Goal: Information Seeking & Learning: Find specific fact

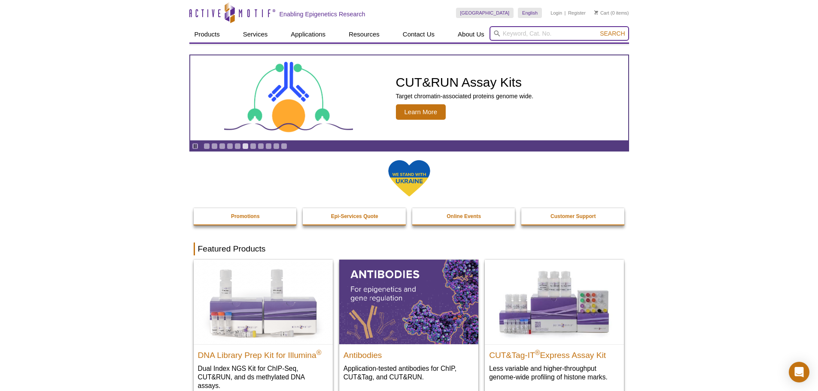
click at [510, 31] on input "search" at bounding box center [560, 33] width 140 height 15
type input "AR-V7"
click at [598, 30] on button "Search" at bounding box center [613, 34] width 30 height 8
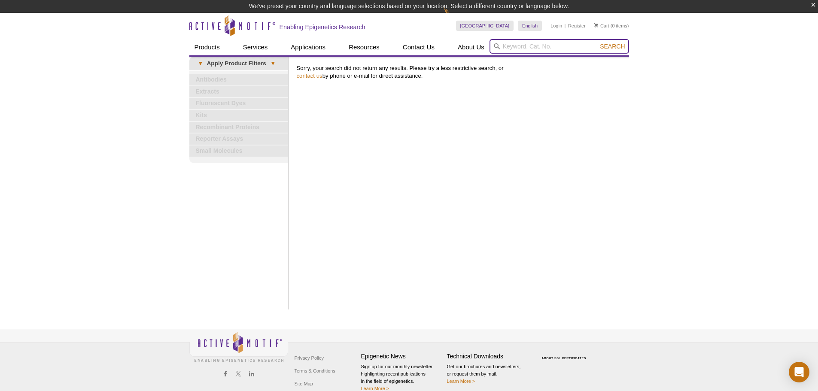
click at [528, 45] on input "search" at bounding box center [560, 46] width 140 height 15
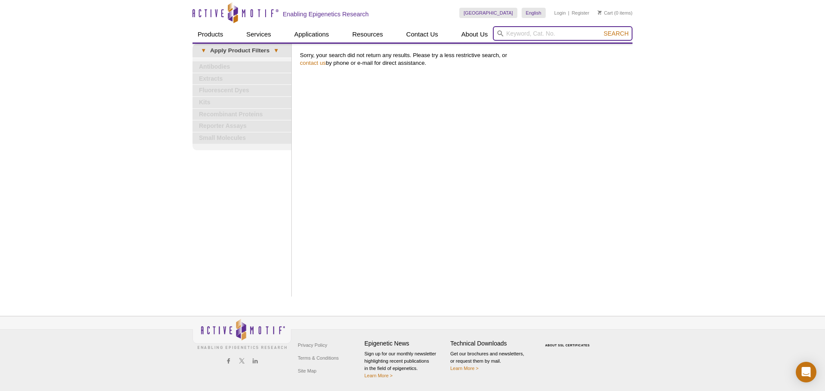
click at [526, 33] on input "search" at bounding box center [563, 33] width 140 height 15
click at [601, 30] on button "Search" at bounding box center [616, 34] width 30 height 8
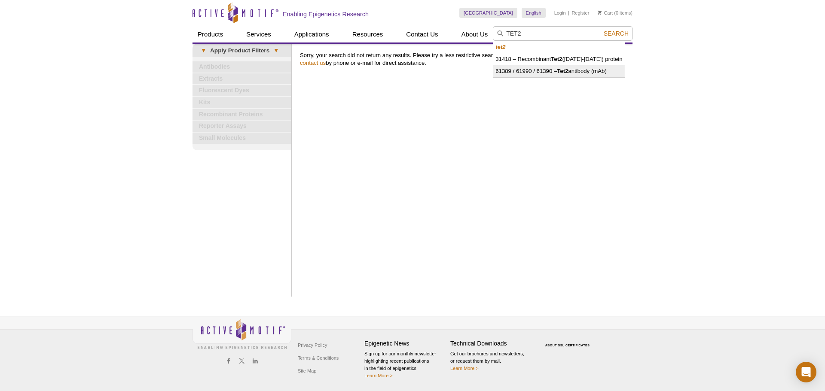
click at [585, 73] on li "61389 / 61990 / 61390 – Tet2 antibody (mAb)" at bounding box center [558, 71] width 131 height 12
type input "61389 / 61990 / 61390 – Tet2 antibody (mAb)"
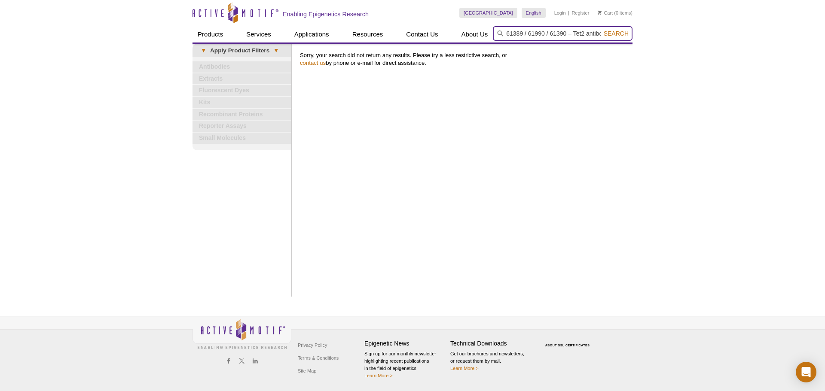
scroll to position [0, 26]
click at [601, 30] on button "Search" at bounding box center [616, 34] width 30 height 8
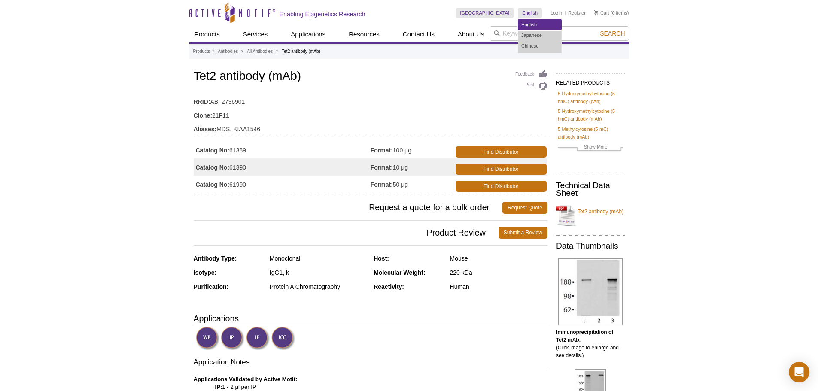
click at [526, 28] on link "English" at bounding box center [540, 24] width 43 height 11
click at [507, 31] on input "search" at bounding box center [560, 33] width 140 height 15
paste input "61085"
type input "61085"
click at [598, 30] on button "Search" at bounding box center [613, 34] width 30 height 8
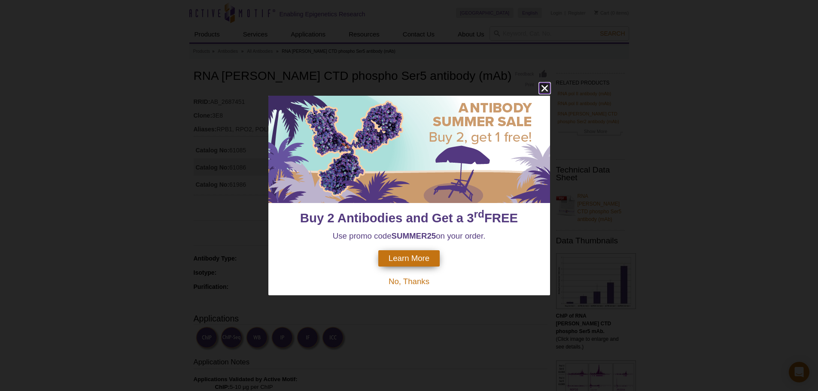
click at [543, 84] on icon "close" at bounding box center [545, 88] width 11 height 11
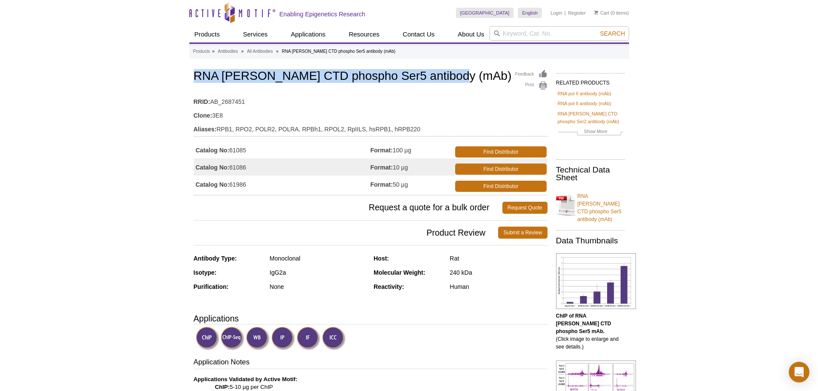
drag, startPoint x: 448, startPoint y: 80, endPoint x: 191, endPoint y: 80, distance: 257.3
copy h1 "RNA pol II CTD phospho Ser5 antibody (mAb)"
drag, startPoint x: 259, startPoint y: 152, endPoint x: 231, endPoint y: 153, distance: 28.8
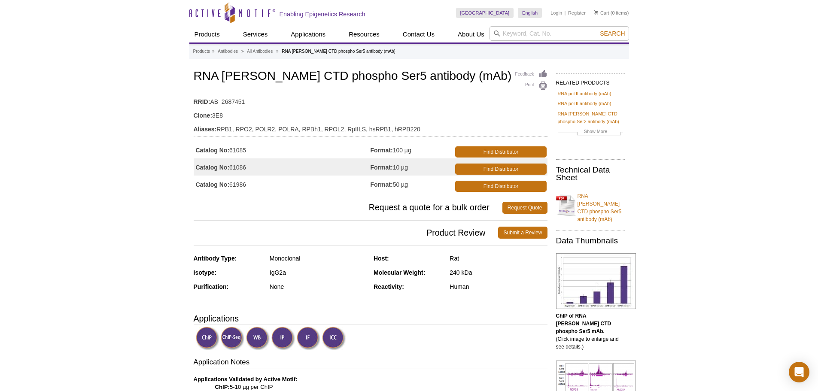
click at [231, 153] on td "Catalog No: 61085" at bounding box center [282, 149] width 177 height 17
copy td "61085"
